Goal: Task Accomplishment & Management: Use online tool/utility

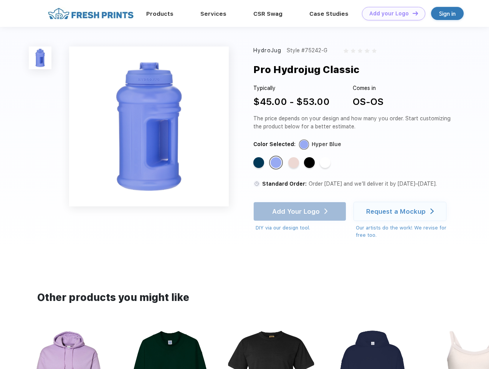
click at [391, 13] on link "Add your Logo Design Tool" at bounding box center [393, 13] width 63 height 13
click at [0, 0] on div "Design Tool" at bounding box center [0, 0] width 0 height 0
click at [412, 13] on link "Add your Logo Design Tool" at bounding box center [393, 13] width 63 height 13
click at [40, 58] on img at bounding box center [40, 57] width 23 height 23
click at [260, 163] on div "Standard Color" at bounding box center [258, 162] width 11 height 11
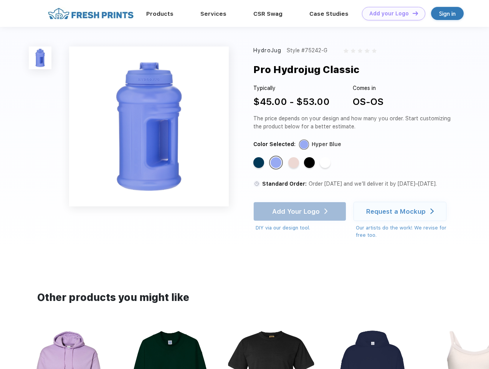
click at [277, 163] on div "Standard Color" at bounding box center [276, 162] width 11 height 11
click at [294, 163] on div "Standard Color" at bounding box center [293, 162] width 11 height 11
click at [310, 163] on div "Standard Color" at bounding box center [309, 162] width 11 height 11
click at [326, 163] on div "Standard Color" at bounding box center [325, 162] width 11 height 11
click at [301, 211] on div "Add Your Logo DIY via our design tool. Ah shoot! This product isn't up in our d…" at bounding box center [299, 217] width 93 height 30
